Goal: Transaction & Acquisition: Purchase product/service

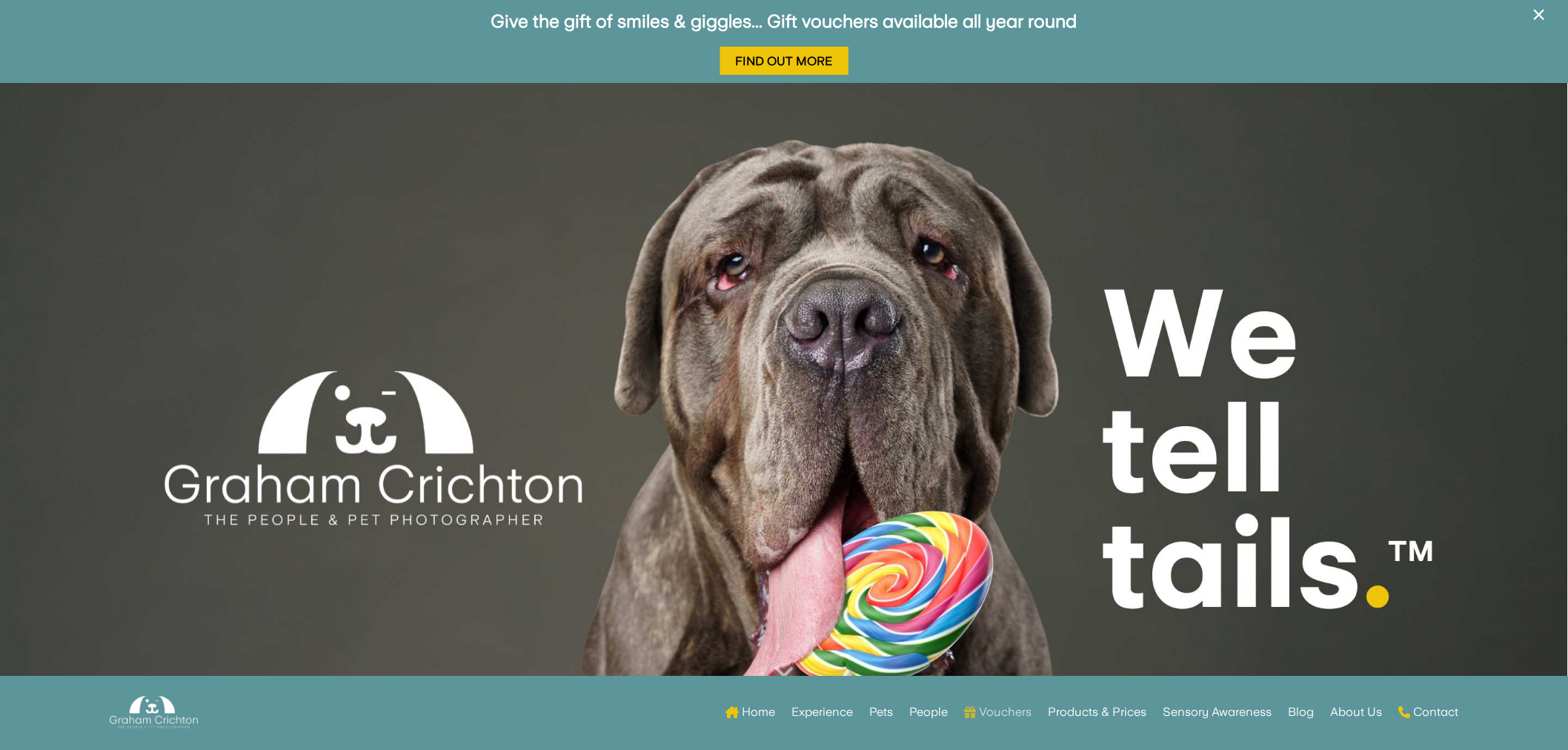
click at [995, 713] on link "Vouchers" at bounding box center [998, 713] width 68 height 58
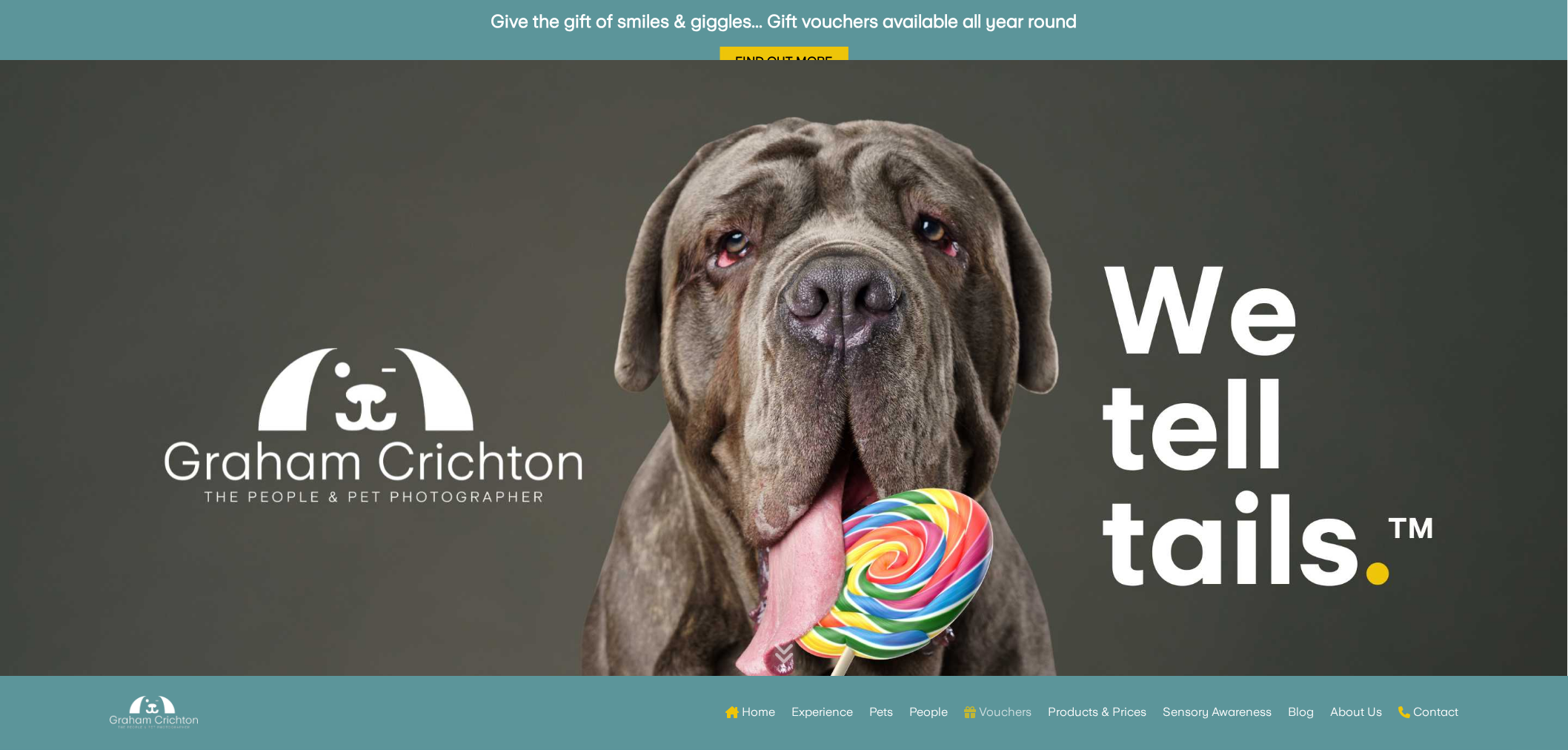
click at [1021, 720] on link "Vouchers" at bounding box center [998, 713] width 68 height 58
